Goal: Task Accomplishment & Management: Complete application form

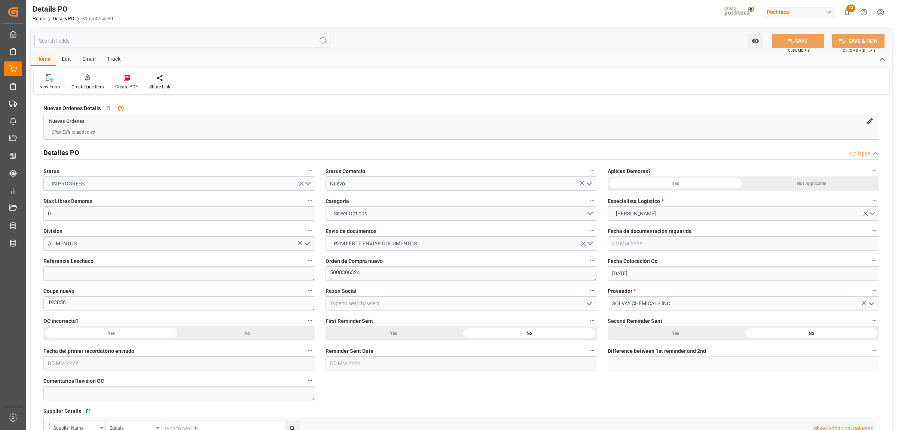
scroll to position [47, 0]
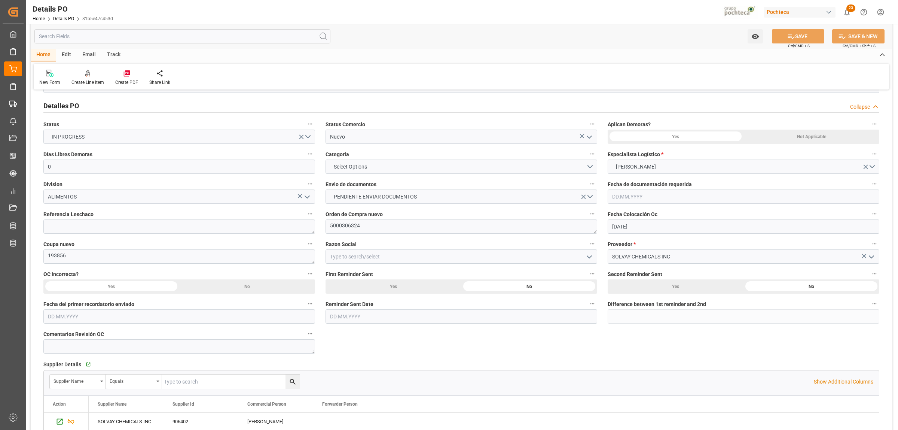
click at [587, 137] on polyline "open menu" at bounding box center [589, 137] width 4 height 2
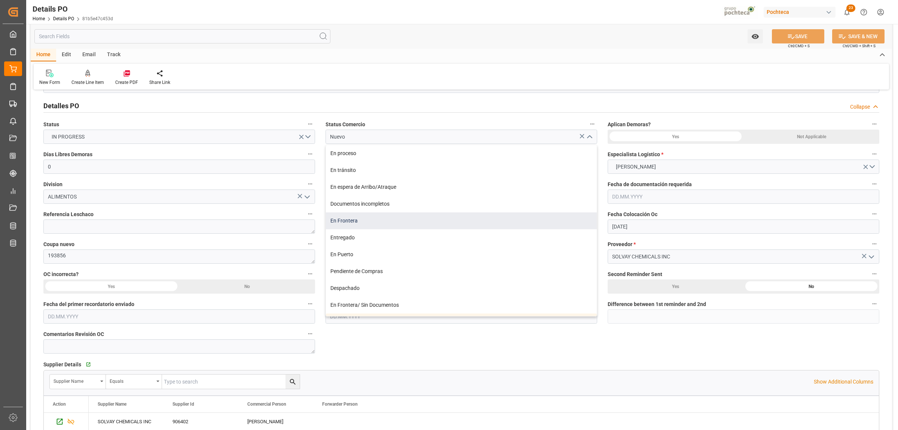
click at [339, 225] on div "En Frontera" at bounding box center [461, 220] width 271 height 17
type input "En Frontera"
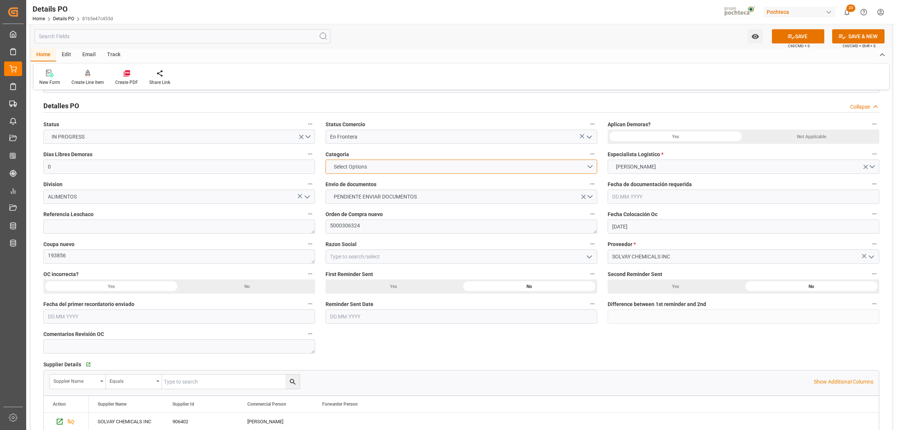
click at [592, 163] on button "Select Options" at bounding box center [462, 166] width 272 height 14
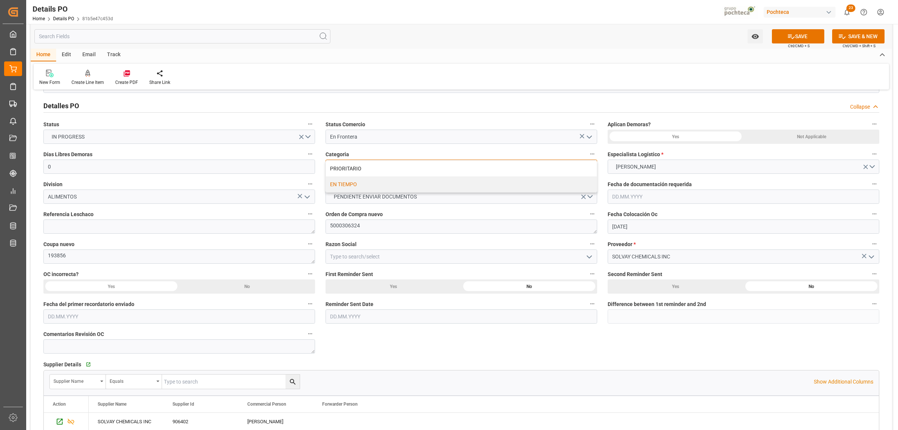
click at [376, 184] on div "EN TIEMPO" at bounding box center [461, 184] width 271 height 16
click at [590, 199] on button "PENDIENTE ENVIAR DOCUMENTOS" at bounding box center [462, 196] width 272 height 14
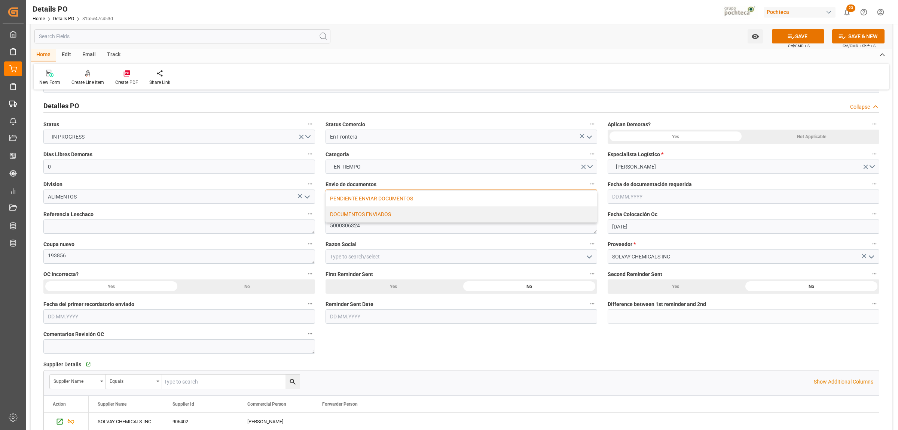
click at [403, 214] on div "DOCUMENTOS ENVIADOS" at bounding box center [461, 214] width 271 height 16
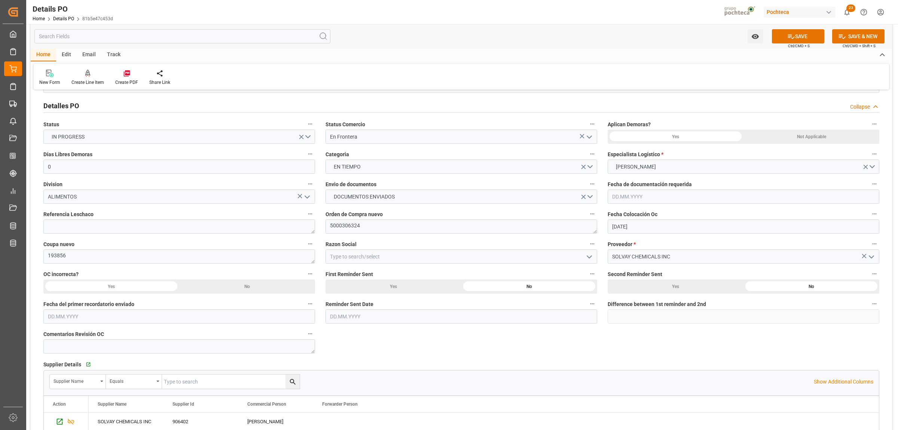
click at [589, 259] on icon "open menu" at bounding box center [589, 256] width 9 height 9
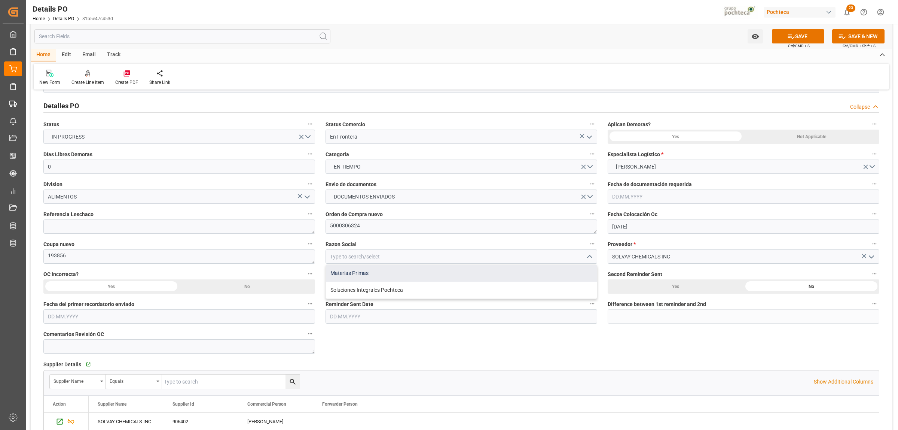
click at [375, 277] on div "Materias Primas" at bounding box center [461, 273] width 271 height 17
type input "Materias Primas"
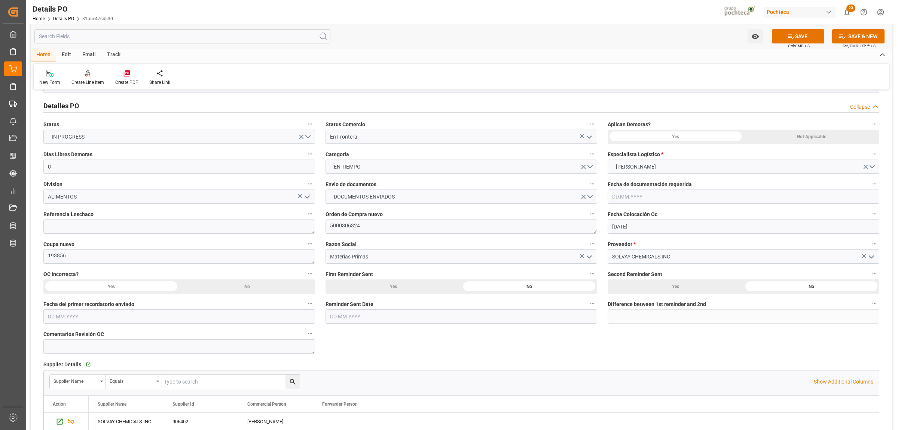
click at [794, 139] on div "Not Applicable" at bounding box center [811, 136] width 136 height 14
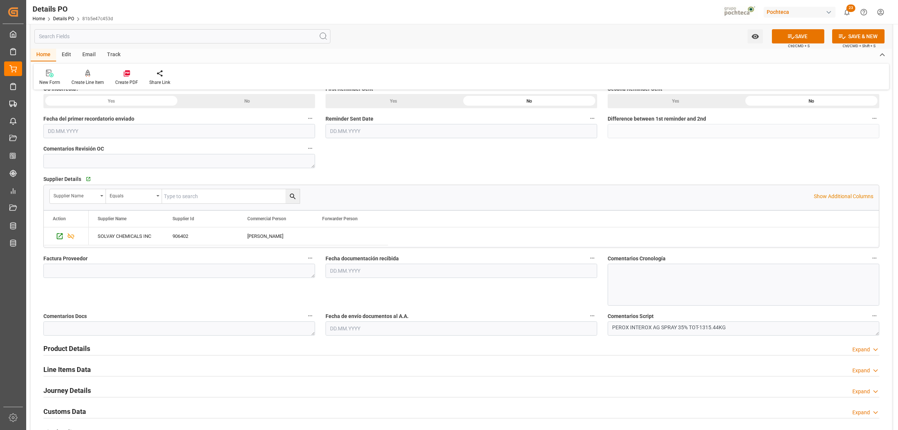
scroll to position [234, 0]
click at [122, 266] on textarea at bounding box center [179, 269] width 272 height 14
paste textarea "42906111400021"
type textarea "42906111400021"
click at [372, 274] on input "text" at bounding box center [462, 269] width 272 height 14
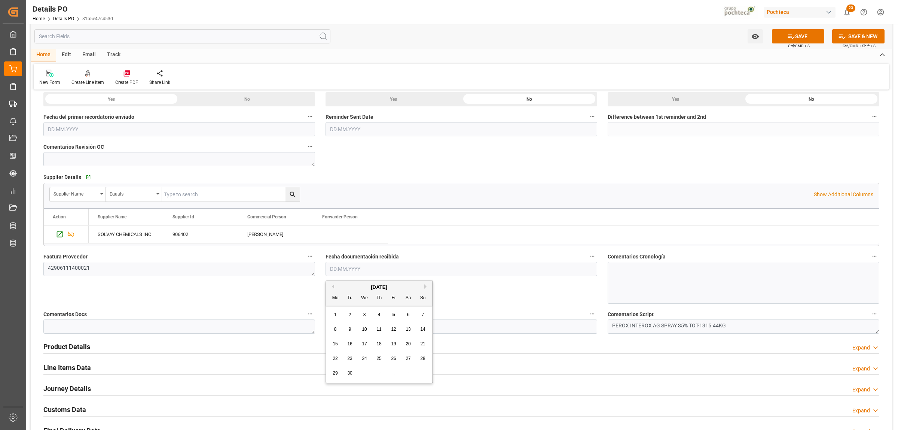
click at [350, 284] on div "[DATE]" at bounding box center [379, 286] width 106 height 7
click at [395, 316] on div "5" at bounding box center [393, 314] width 9 height 9
type input "[DATE]"
click at [380, 322] on input "text" at bounding box center [462, 326] width 272 height 14
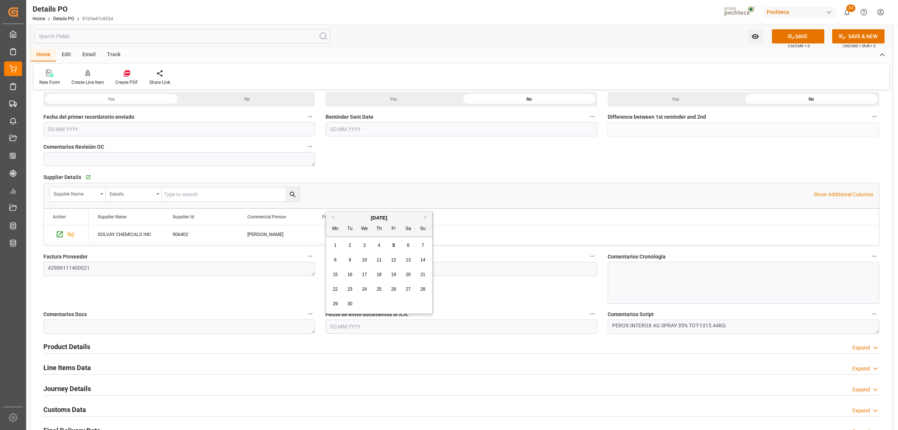
click at [350, 217] on div "[DATE]" at bounding box center [379, 217] width 106 height 7
click at [397, 245] on div "5" at bounding box center [393, 245] width 9 height 9
type input "[DATE]"
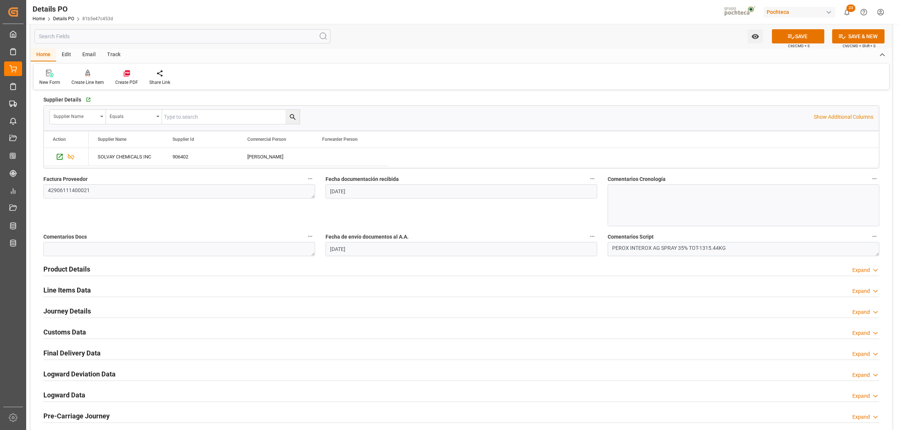
scroll to position [327, 0]
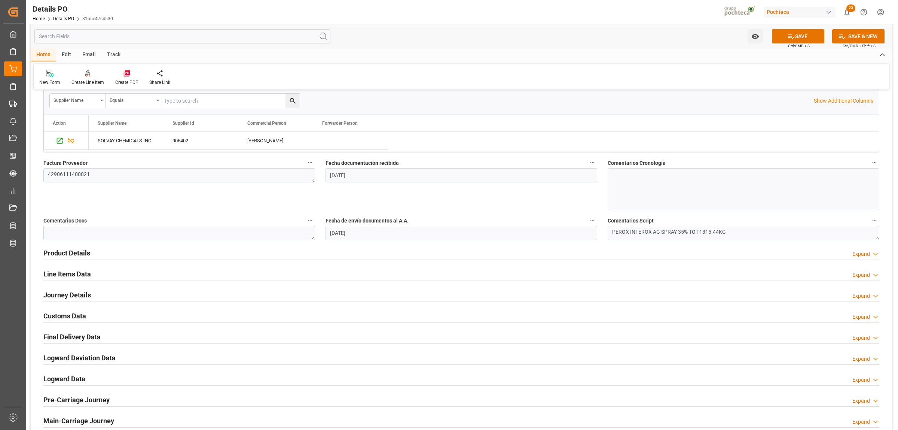
click at [53, 253] on h2 "Product Details" at bounding box center [66, 253] width 47 height 10
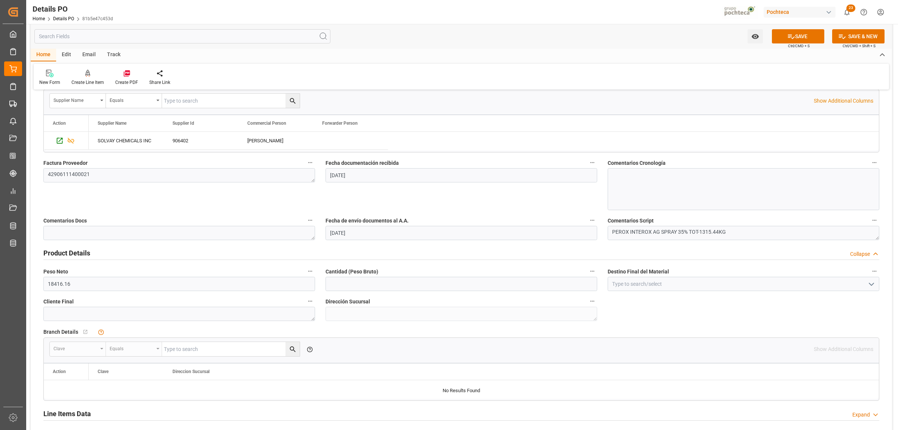
scroll to position [374, 0]
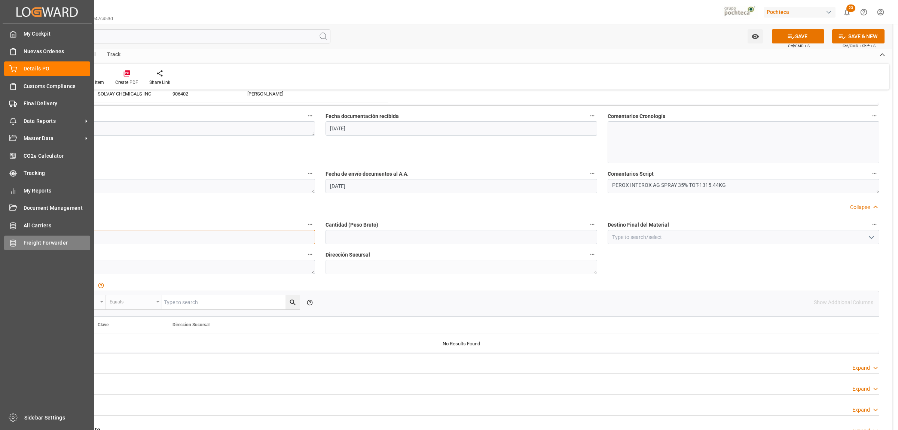
drag, startPoint x: 85, startPoint y: 239, endPoint x: 24, endPoint y: 239, distance: 61.7
click at [24, 239] on div "Created by potrace 1.15, written by [PERSON_NAME] [DATE]-[DATE] Created by potr…" at bounding box center [449, 215] width 898 height 430
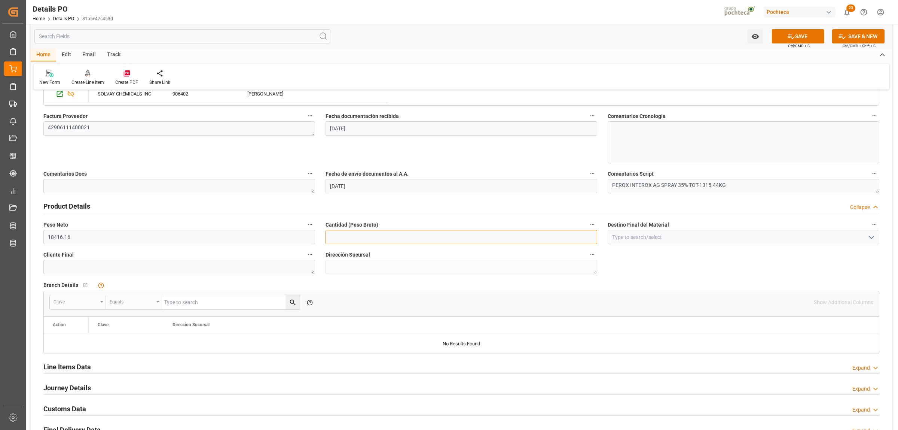
click at [370, 238] on input "text" at bounding box center [462, 237] width 272 height 14
paste input "18416.16"
type input "18416.16"
drag, startPoint x: 641, startPoint y: 238, endPoint x: 636, endPoint y: 238, distance: 4.5
click at [638, 238] on input at bounding box center [744, 237] width 272 height 14
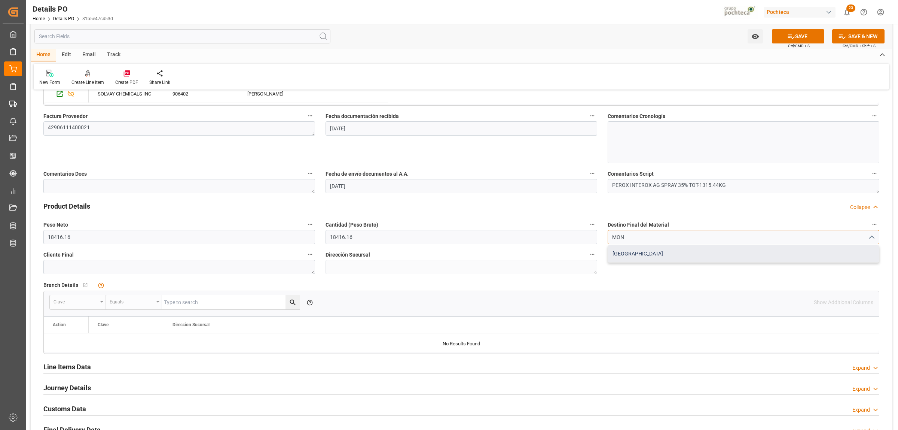
click at [631, 253] on div "[GEOGRAPHIC_DATA]" at bounding box center [743, 253] width 271 height 17
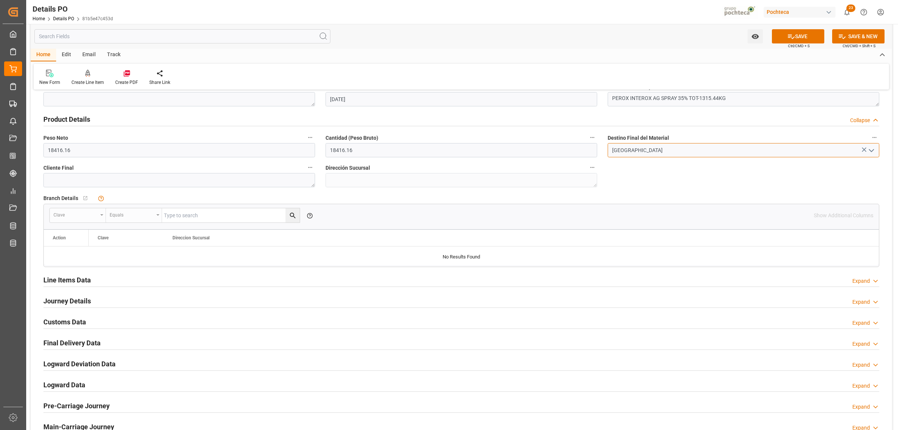
scroll to position [514, 0]
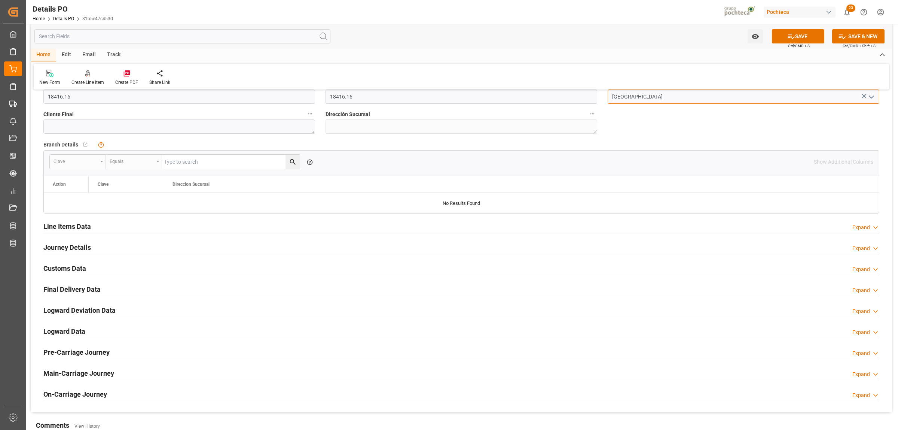
type input "[GEOGRAPHIC_DATA]"
click at [71, 228] on h2 "Line Items Data" at bounding box center [67, 226] width 48 height 10
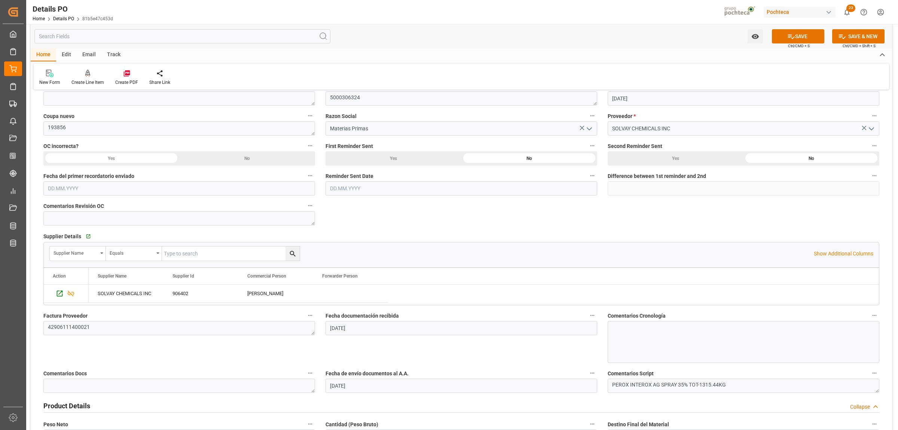
scroll to position [94, 0]
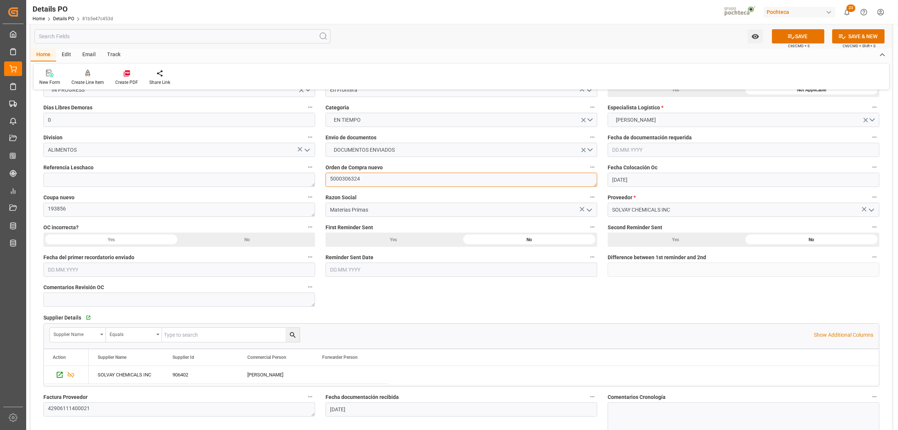
drag, startPoint x: 357, startPoint y: 178, endPoint x: 337, endPoint y: 179, distance: 19.8
click at [337, 179] on textarea "5000306324" at bounding box center [462, 179] width 272 height 14
drag, startPoint x: 355, startPoint y: 178, endPoint x: 315, endPoint y: 179, distance: 40.8
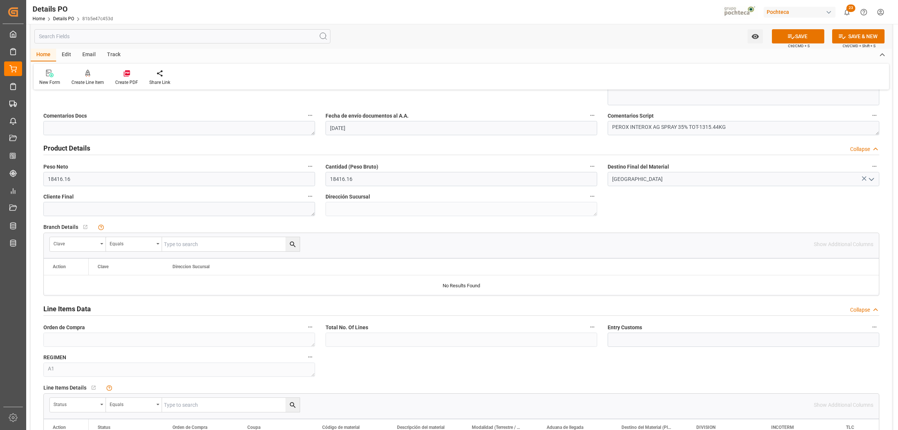
scroll to position [608, 0]
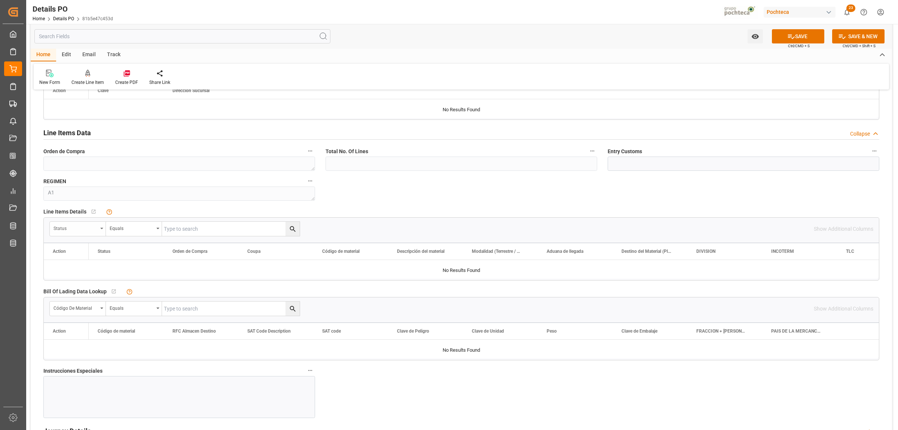
click at [100, 227] on div "Status" at bounding box center [78, 229] width 56 height 14
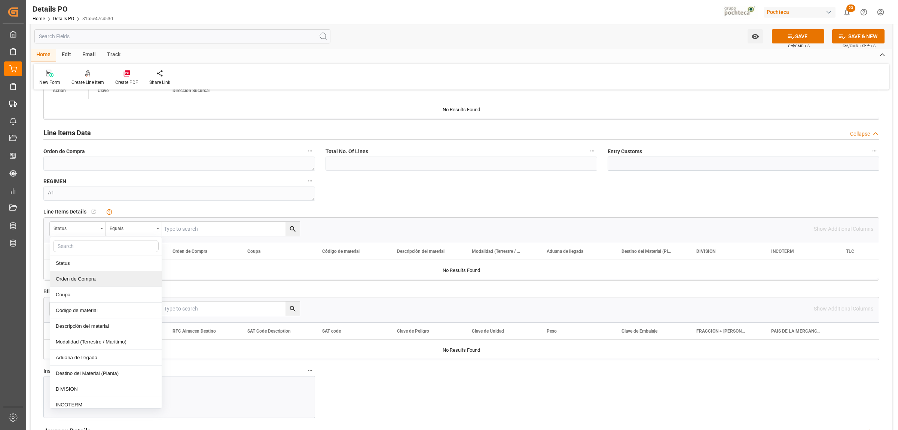
click at [81, 276] on div "Orden de Compra" at bounding box center [106, 279] width 112 height 16
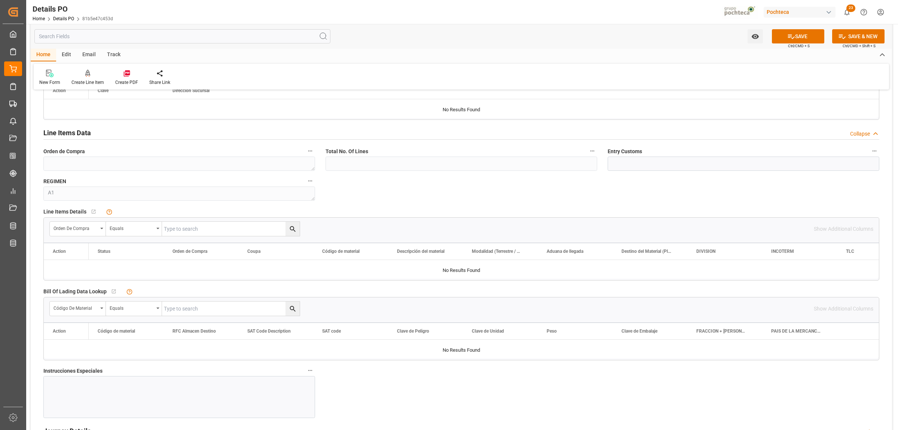
click at [169, 229] on input "text" at bounding box center [231, 229] width 138 height 14
paste input "5000306324"
type input "5000306324"
click at [289, 233] on icon "search button" at bounding box center [293, 229] width 8 height 8
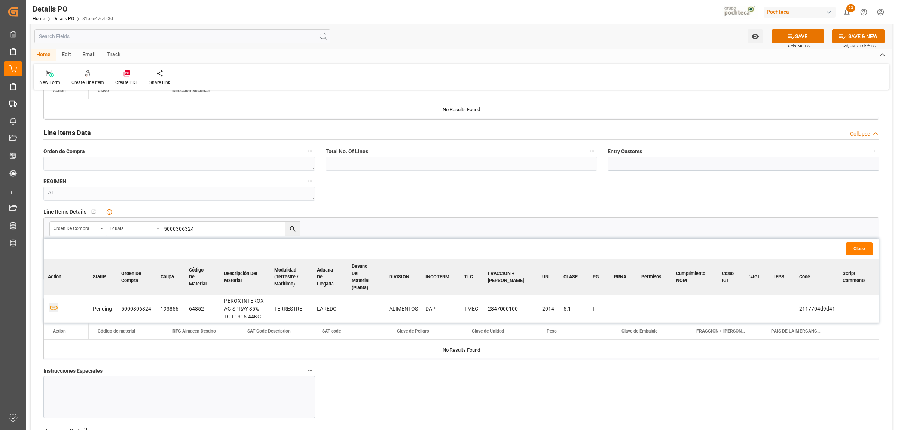
click at [52, 303] on icon "button" at bounding box center [53, 307] width 9 height 9
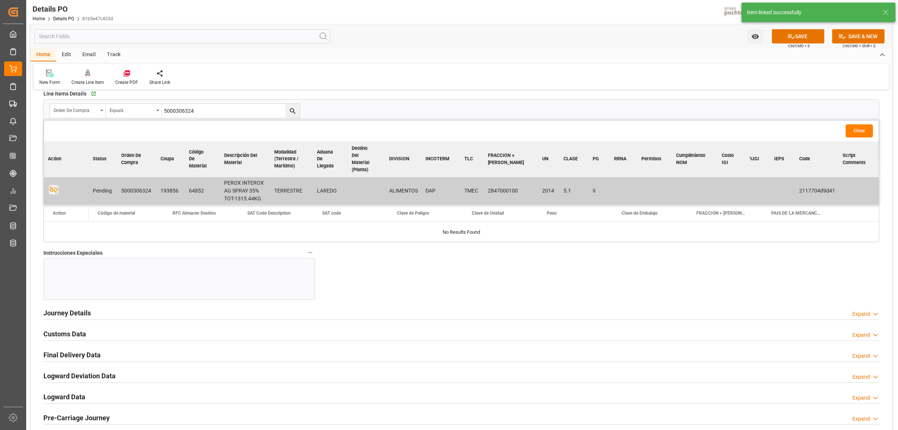
scroll to position [795, 0]
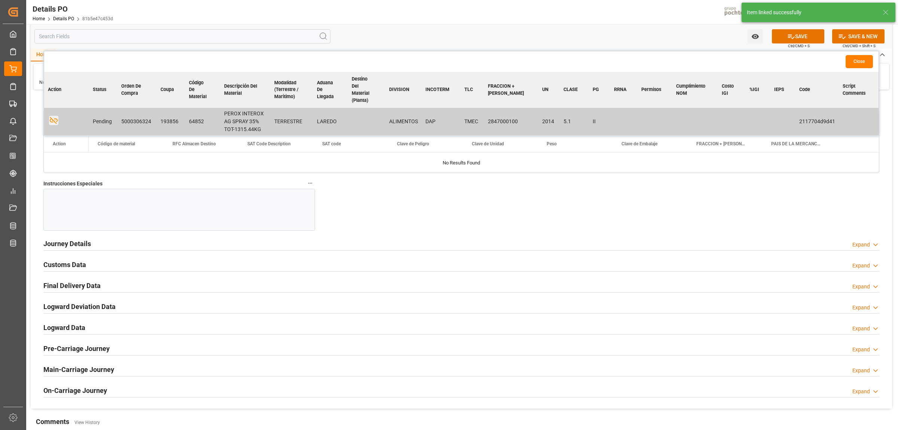
click at [86, 243] on h2 "Journey Details" at bounding box center [67, 243] width 48 height 10
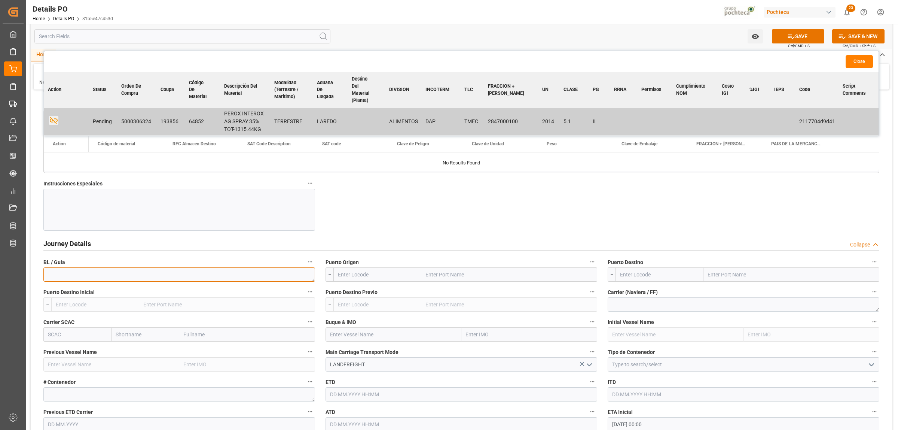
click at [202, 275] on textarea at bounding box center [179, 274] width 272 height 14
paste textarea "4112297728"
type textarea "4112297728"
click at [443, 276] on input "text" at bounding box center [509, 274] width 176 height 14
type input "LAREDO"
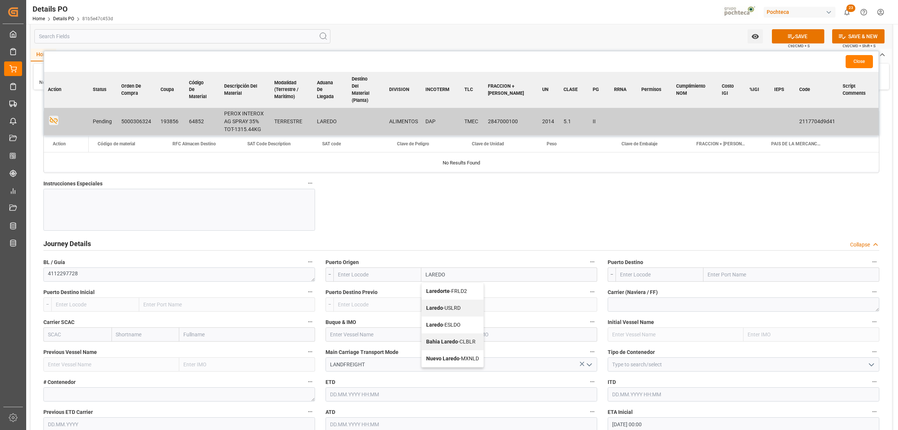
click at [430, 311] on b "Laredo" at bounding box center [434, 308] width 17 height 6
type input "USLRD"
type input "Laredo"
click at [714, 281] on input "text" at bounding box center [791, 274] width 176 height 14
type input "[GEOGRAPHIC_DATA]"
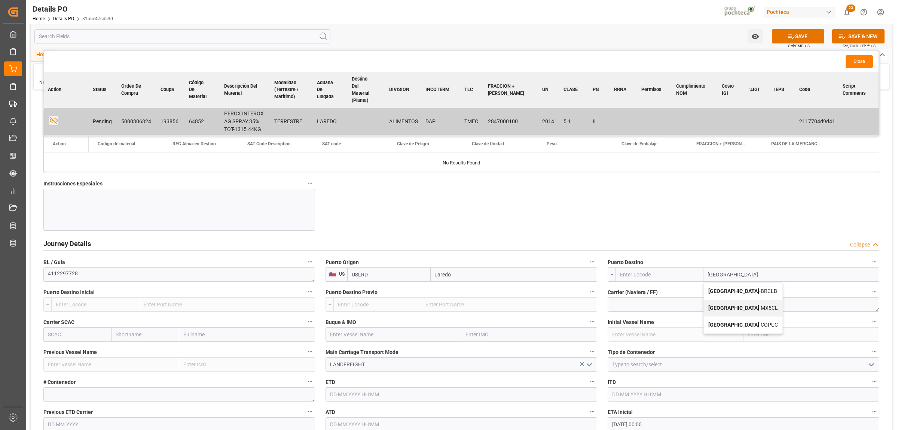
click at [720, 305] on div "Colombia - MX5CL" at bounding box center [743, 307] width 79 height 17
type input "MX5CL"
type input "[GEOGRAPHIC_DATA]"
click at [870, 365] on icon "open menu" at bounding box center [871, 364] width 9 height 9
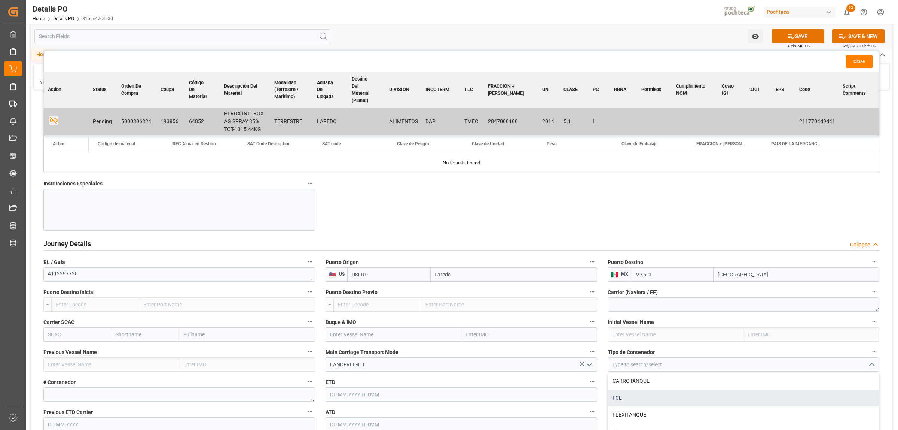
scroll to position [842, 0]
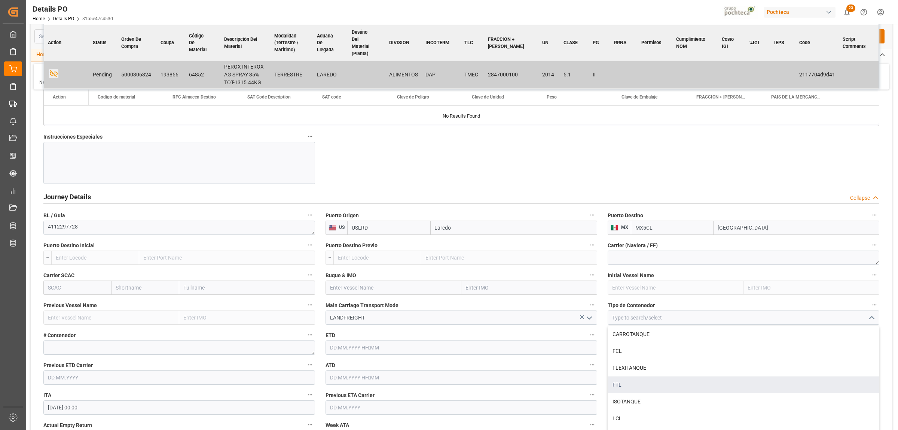
click at [614, 382] on div "FTL" at bounding box center [743, 384] width 271 height 17
type input "FTL"
click at [65, 345] on textarea at bounding box center [179, 347] width 272 height 14
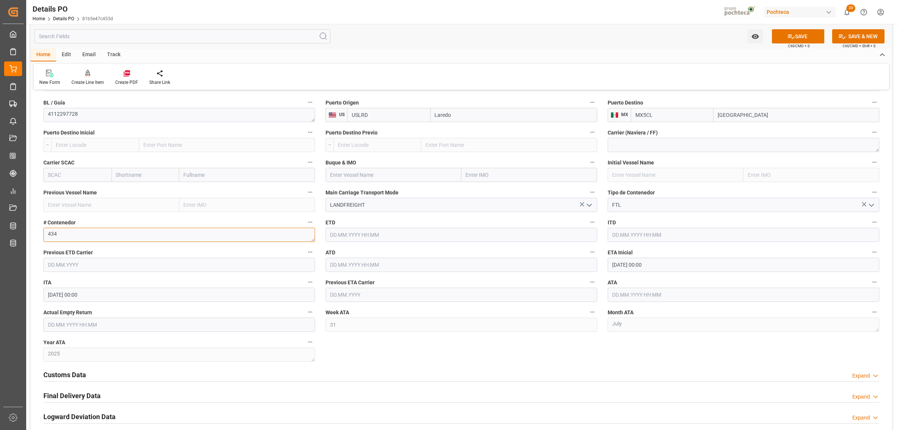
scroll to position [982, 0]
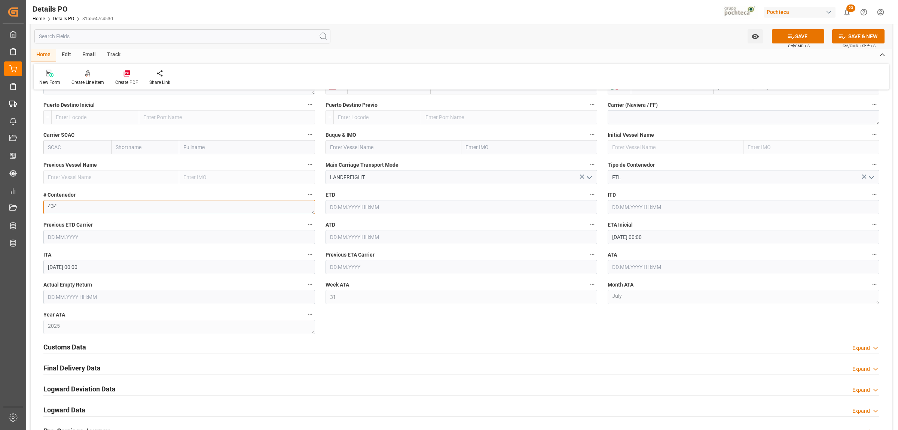
type textarea "434"
click at [656, 240] on input "[DATE] 00:00" at bounding box center [744, 237] width 272 height 14
click at [708, 257] on button "Next Month" at bounding box center [708, 255] width 4 height 4
click at [642, 285] on div "3" at bounding box center [646, 284] width 9 height 9
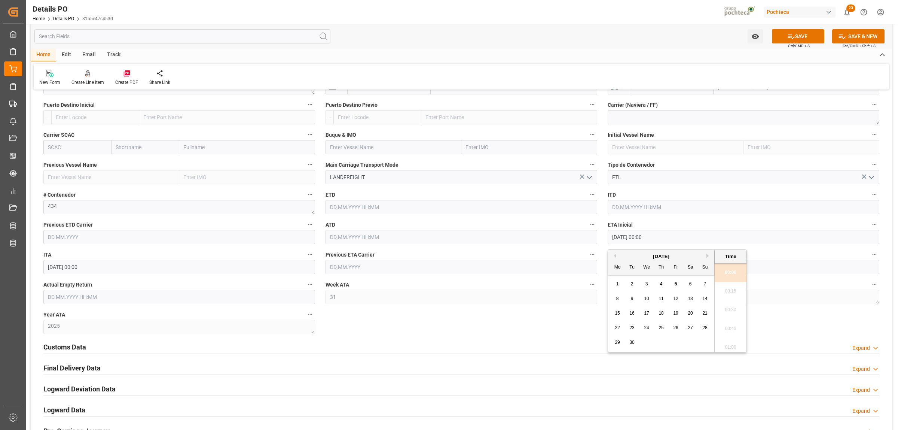
type input "[DATE] 00:00"
click at [596, 339] on div "Customs Data Expand" at bounding box center [461, 346] width 846 height 21
click at [627, 269] on input "text" at bounding box center [744, 267] width 272 height 14
click at [645, 315] on span "3" at bounding box center [646, 313] width 3 height 5
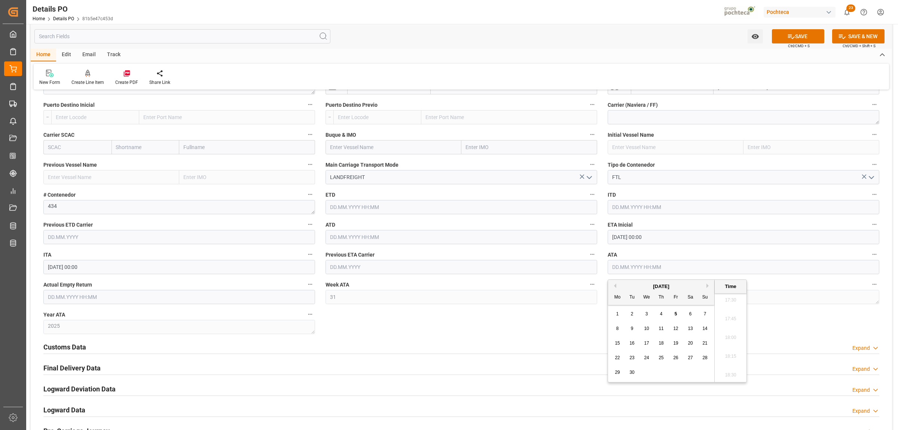
type input "[DATE] 00:00"
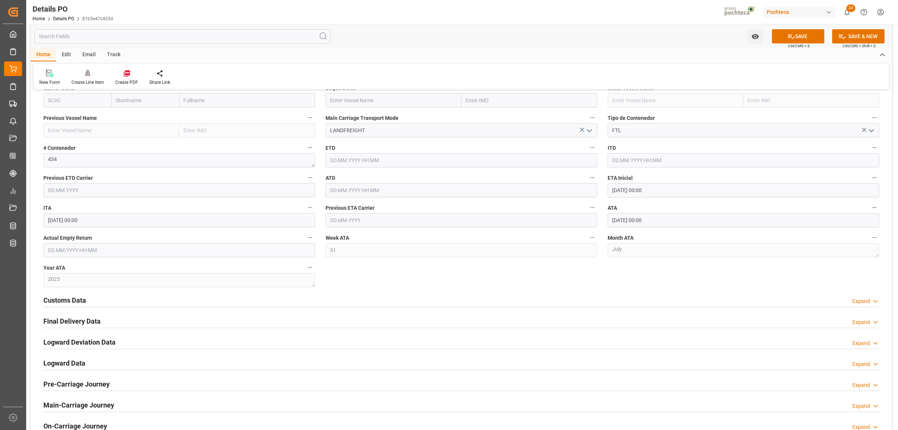
click at [85, 302] on h2 "Customs Data" at bounding box center [64, 300] width 43 height 10
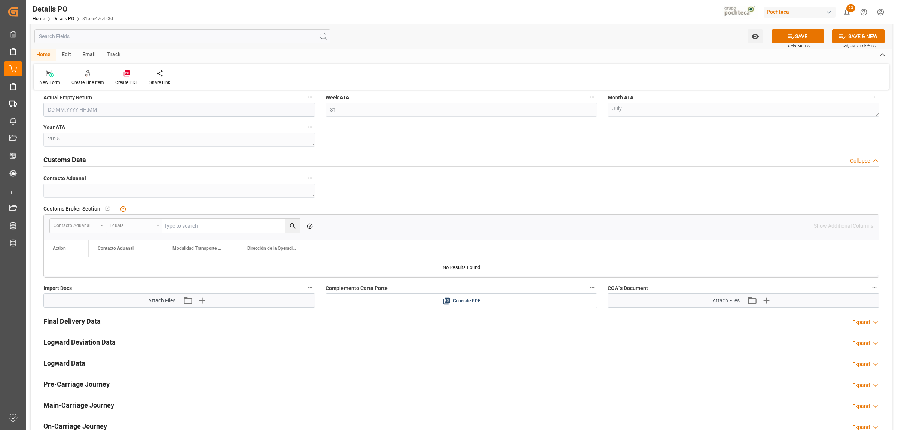
scroll to position [1216, 0]
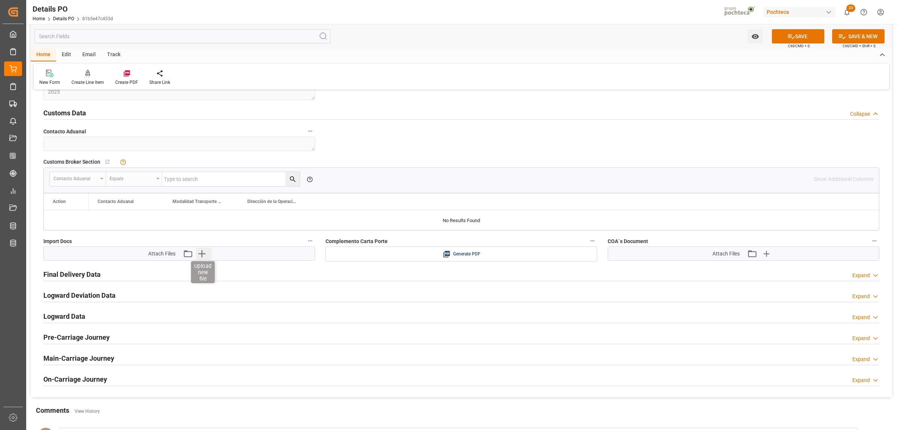
click at [207, 255] on icon "button" at bounding box center [202, 253] width 12 height 12
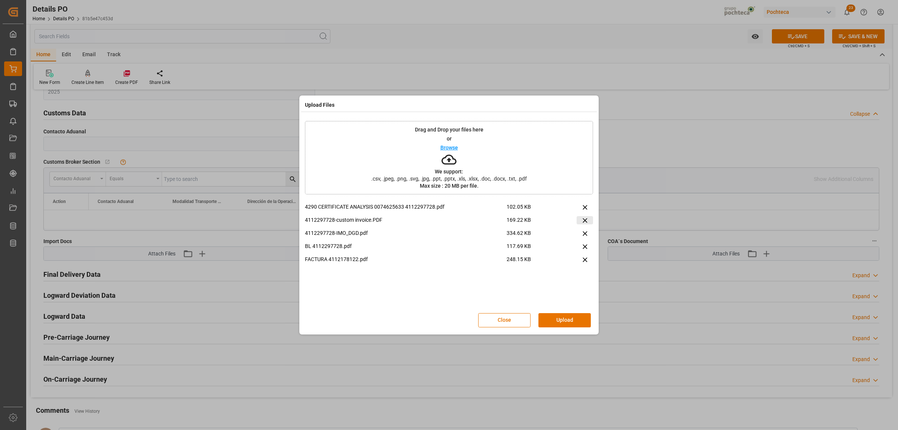
click at [586, 218] on icon at bounding box center [585, 220] width 8 height 8
click at [569, 319] on button "Upload" at bounding box center [564, 320] width 52 height 14
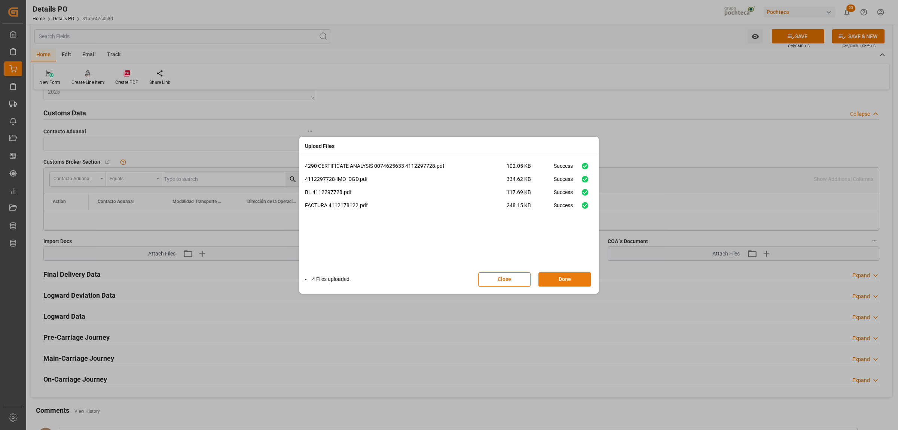
click at [573, 284] on button "Done" at bounding box center [564, 279] width 52 height 14
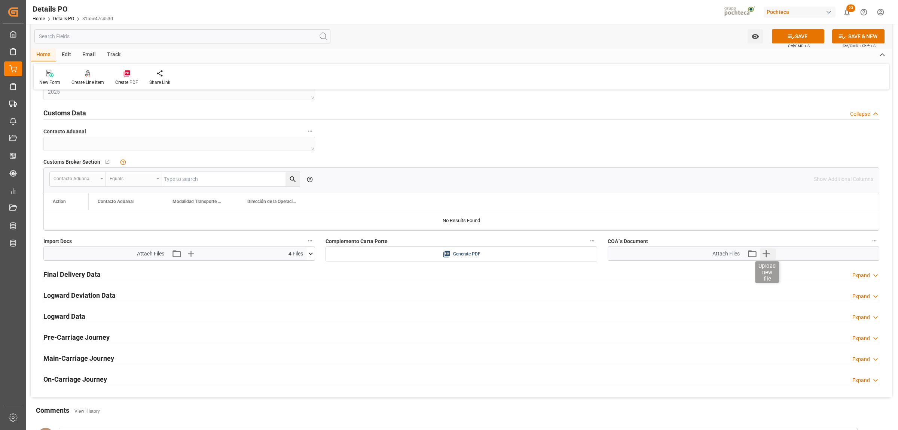
click at [765, 254] on icon "button" at bounding box center [766, 253] width 12 height 12
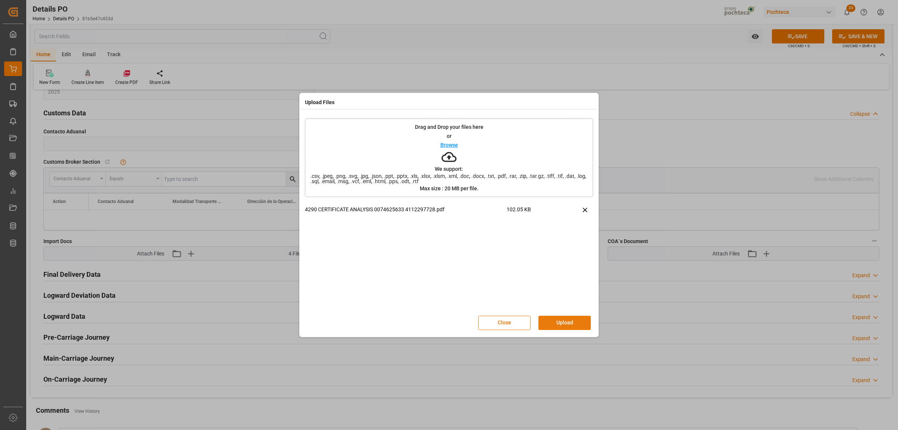
click at [554, 323] on button "Upload" at bounding box center [564, 322] width 52 height 14
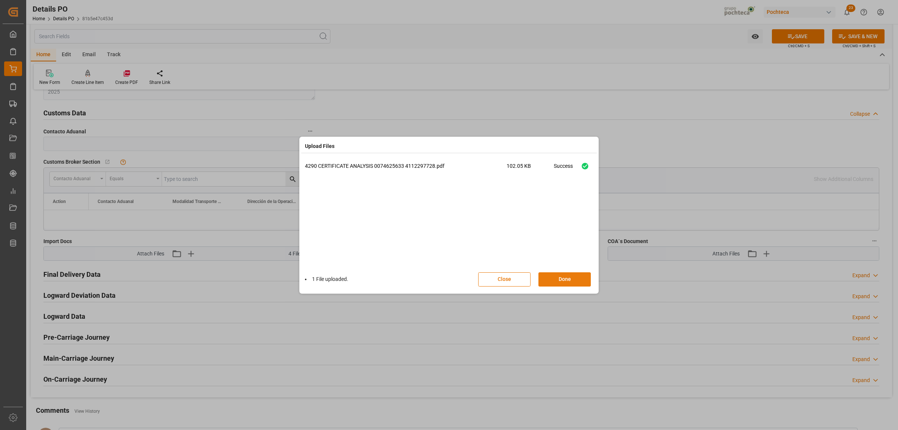
click at [554, 282] on button "Done" at bounding box center [564, 279] width 52 height 14
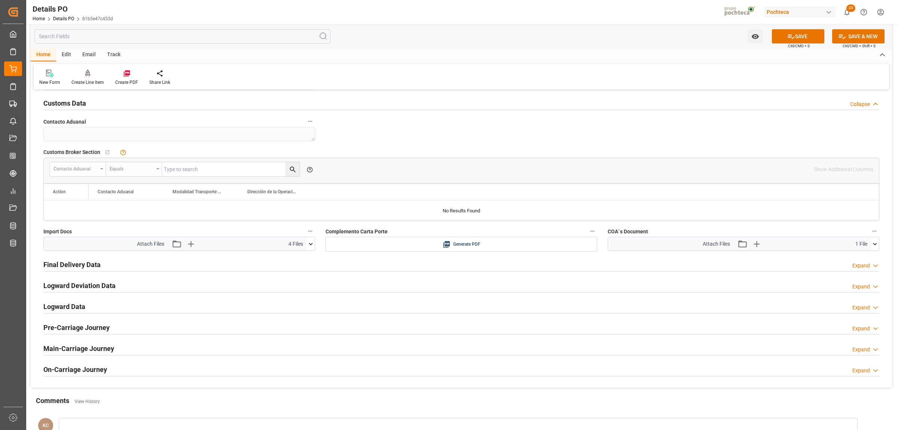
scroll to position [1169, 0]
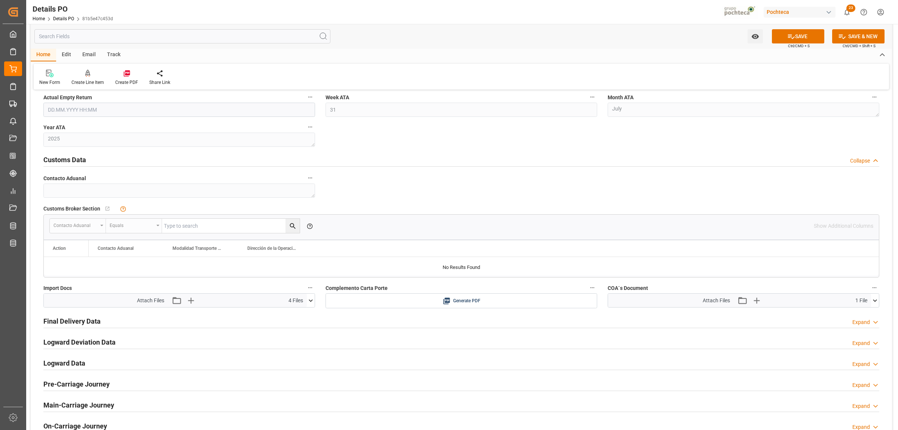
click at [81, 325] on h2 "Final Delivery Data" at bounding box center [71, 321] width 57 height 10
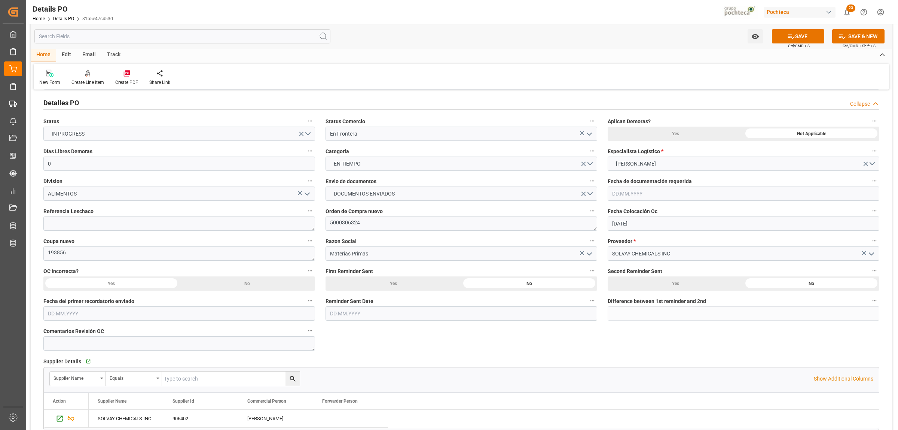
scroll to position [0, 0]
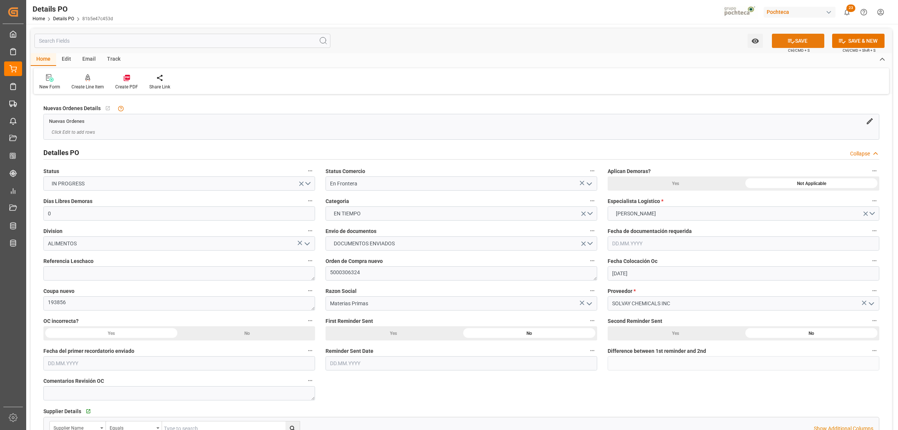
click at [803, 40] on button "SAVE" at bounding box center [798, 41] width 52 height 14
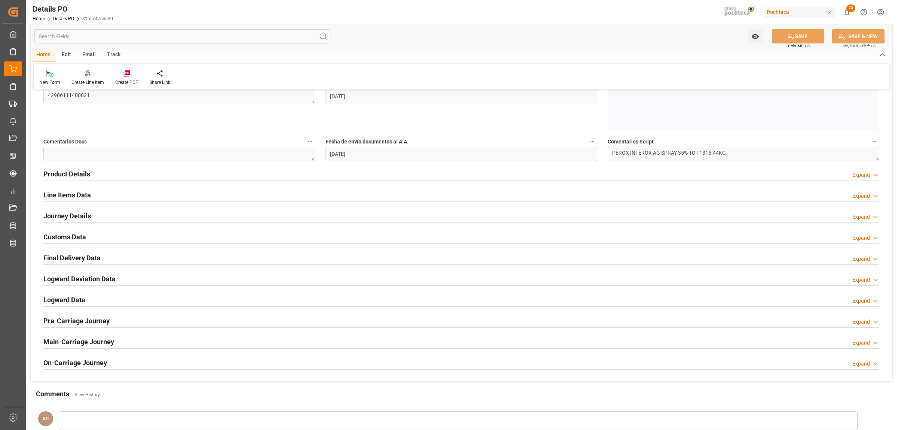
scroll to position [421, 0]
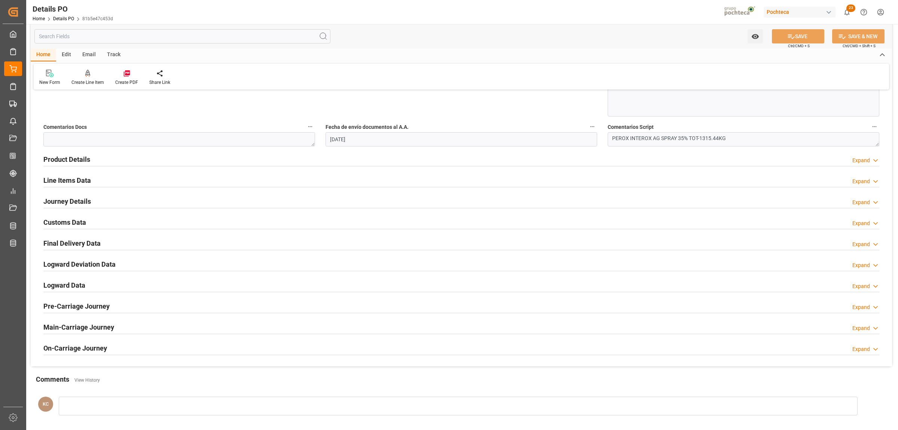
click at [70, 180] on h2 "Line Items Data" at bounding box center [67, 180] width 48 height 10
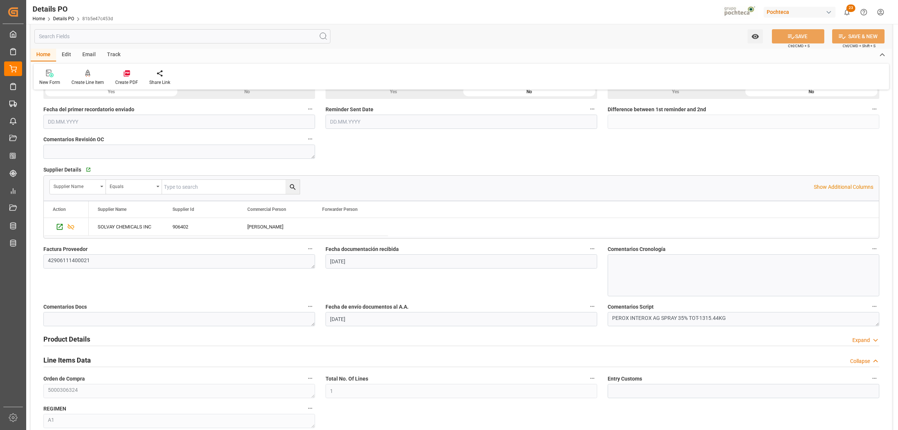
scroll to position [272, 0]
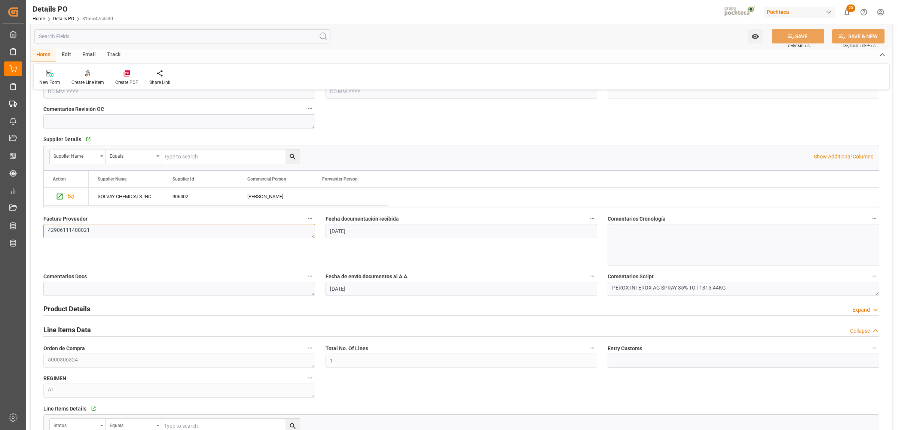
drag, startPoint x: 89, startPoint y: 233, endPoint x: 48, endPoint y: 233, distance: 40.8
click at [48, 233] on textarea "42906111400021" at bounding box center [179, 231] width 272 height 14
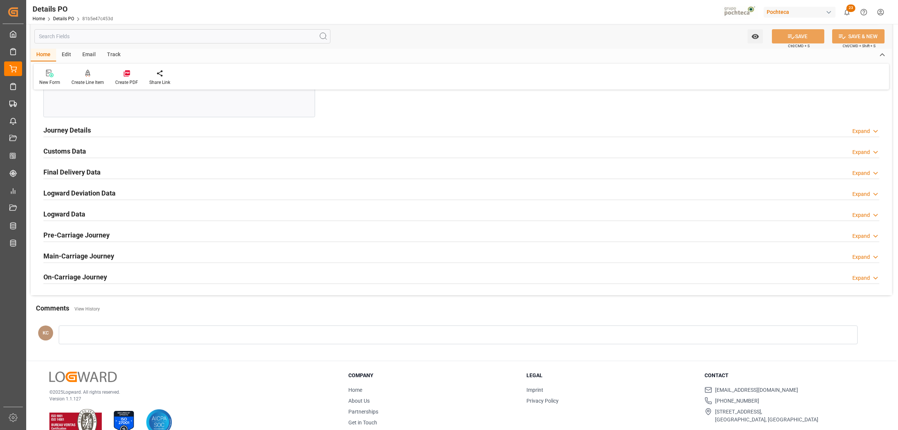
scroll to position [786, 0]
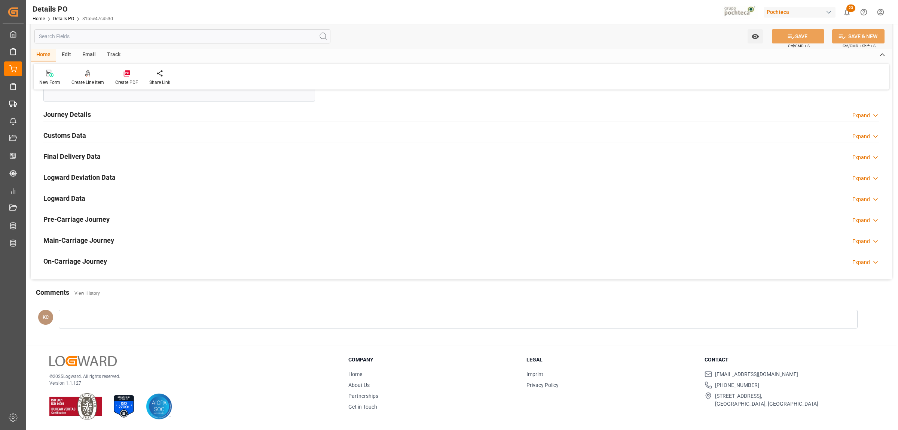
click at [57, 133] on h2 "Customs Data" at bounding box center [64, 135] width 43 height 10
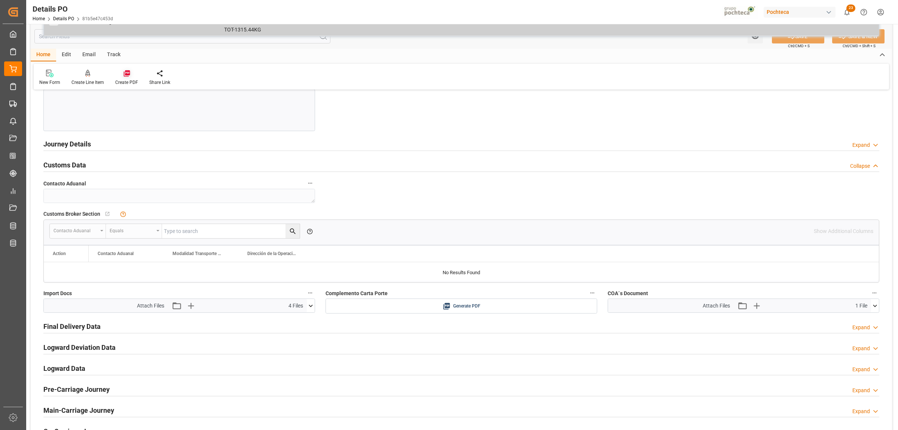
scroll to position [739, 0]
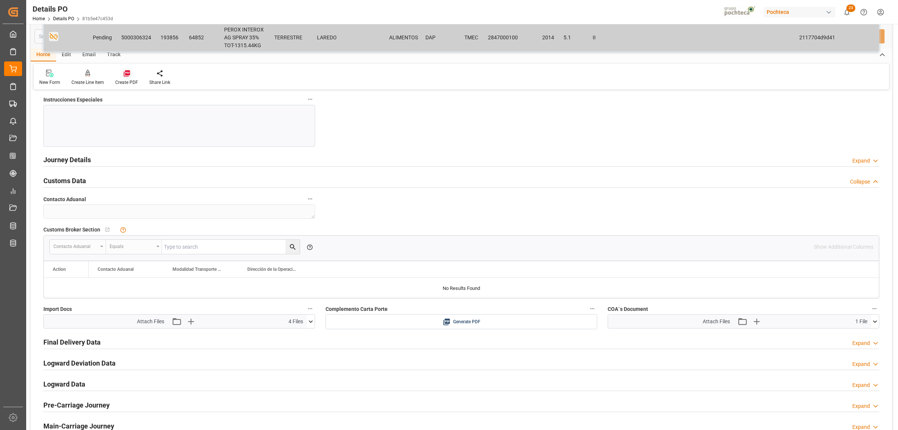
click at [128, 74] on icon at bounding box center [126, 73] width 6 height 6
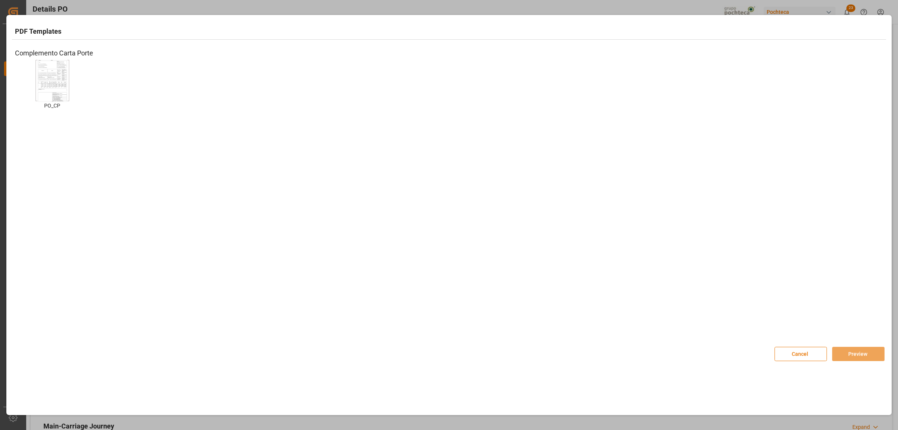
click at [62, 90] on img at bounding box center [52, 80] width 30 height 42
click at [850, 352] on button "Preview" at bounding box center [858, 353] width 52 height 14
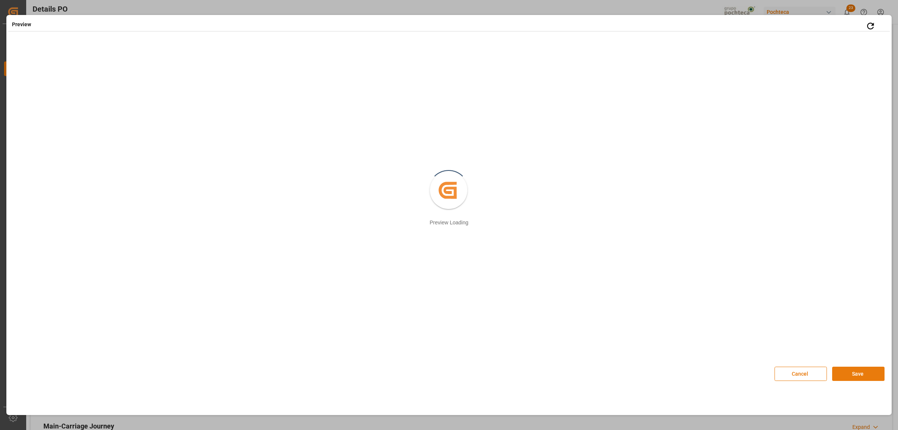
click at [854, 370] on button "Save" at bounding box center [858, 373] width 52 height 14
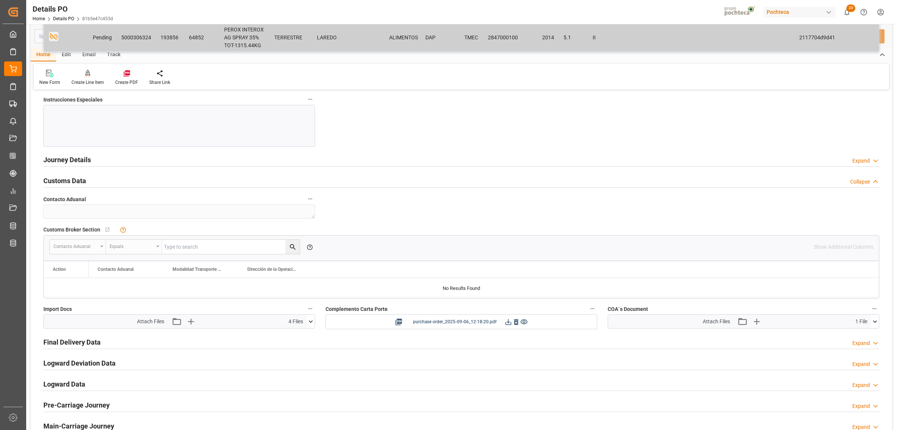
click at [506, 322] on icon at bounding box center [508, 322] width 8 height 8
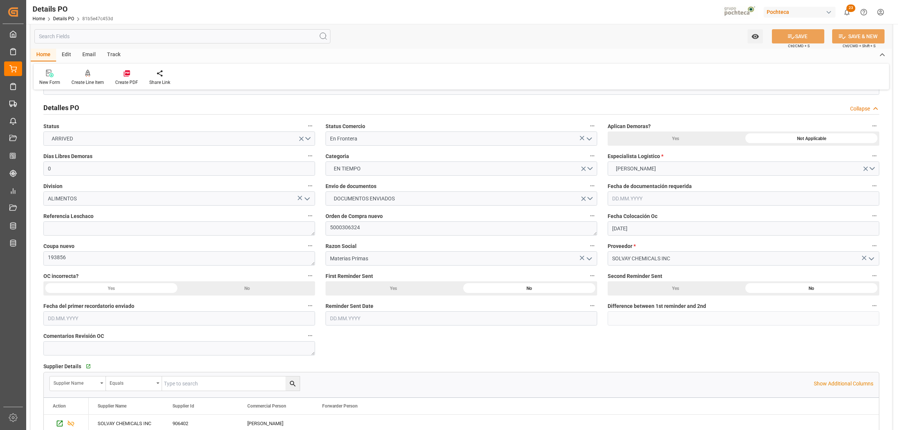
scroll to position [38, 0]
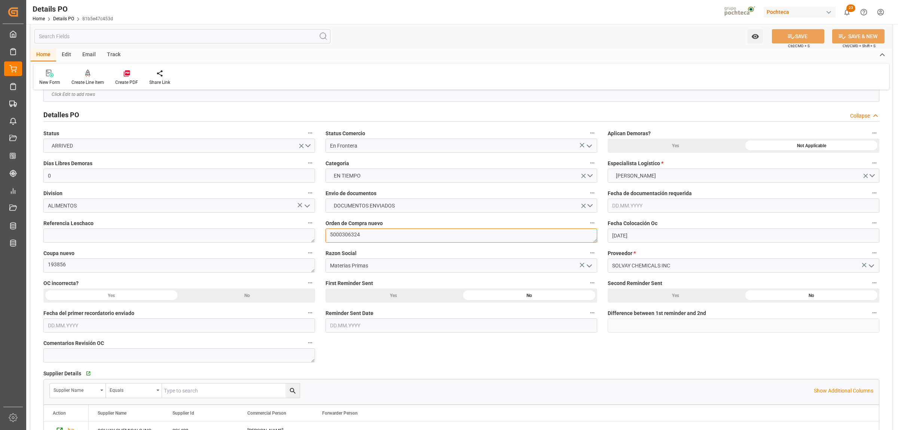
drag, startPoint x: 360, startPoint y: 238, endPoint x: 324, endPoint y: 233, distance: 35.8
click at [324, 233] on div "Orden de Compra nuevo 5000306324" at bounding box center [461, 230] width 282 height 30
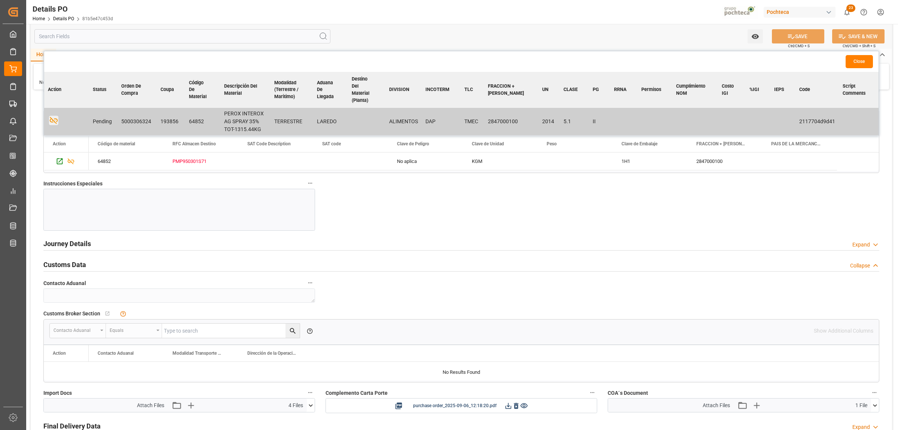
scroll to position [693, 0]
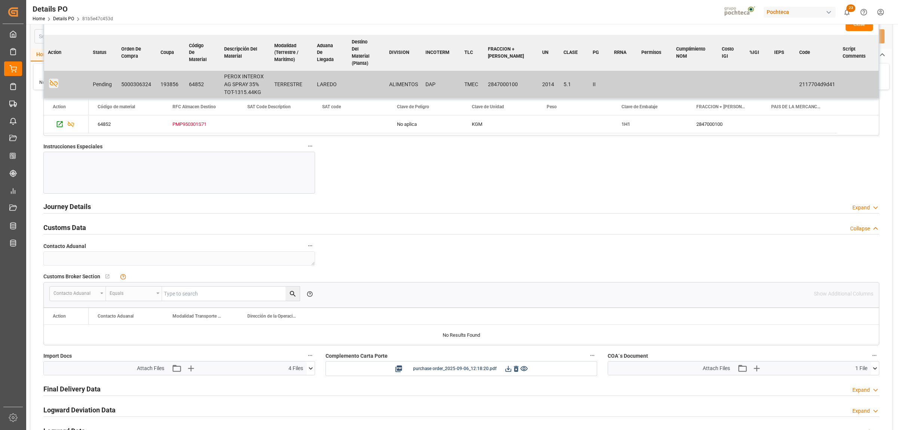
drag, startPoint x: 78, startPoint y: 208, endPoint x: 689, endPoint y: 374, distance: 633.5
click at [78, 208] on h2 "Journey Details" at bounding box center [67, 206] width 48 height 10
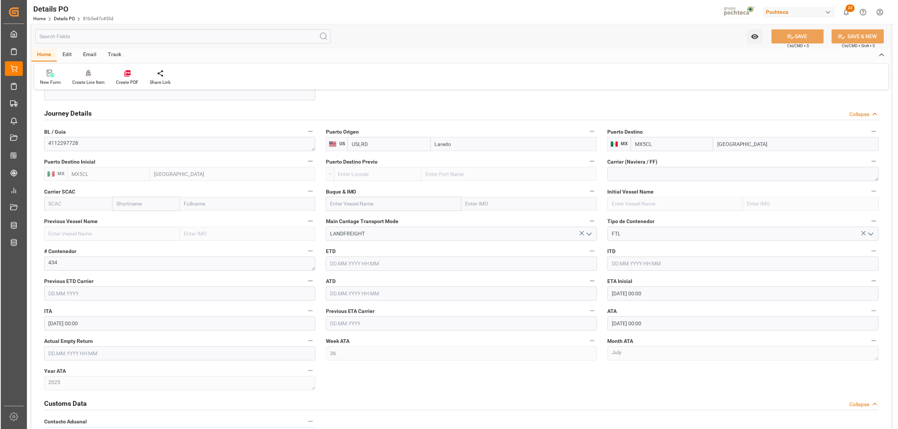
scroll to position [786, 0]
